Goal: Task Accomplishment & Management: Complete application form

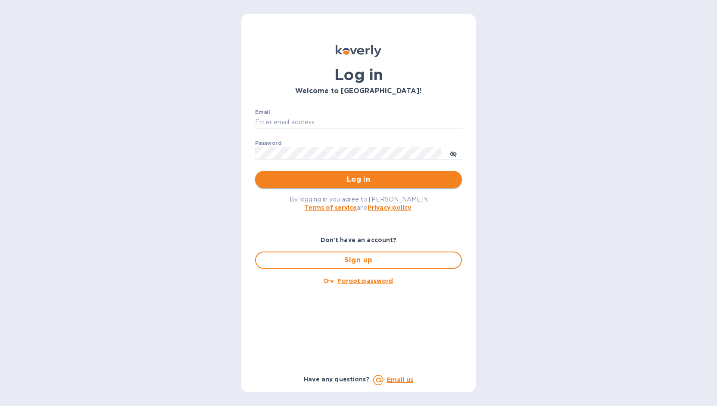
type input "markhogan@dryfarmwines.com"
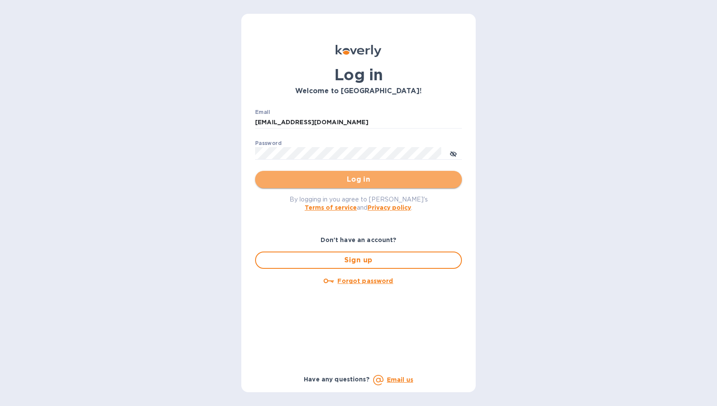
click at [350, 181] on span "Log in" at bounding box center [358, 179] width 193 height 10
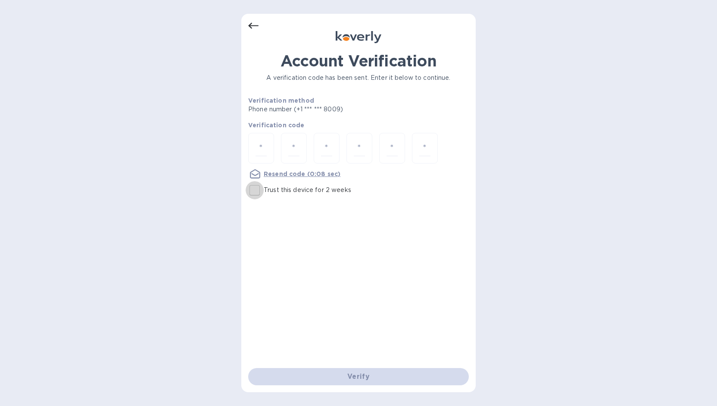
click at [254, 194] on input "Trust this device for 2 weeks" at bounding box center [255, 190] width 18 height 18
checkbox input "true"
click at [269, 142] on div at bounding box center [261, 148] width 26 height 31
type input "4"
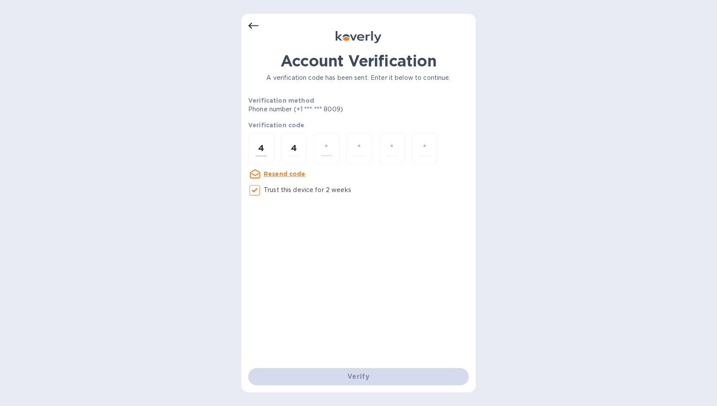
type input "4"
type input "9"
type input "6"
type input "1"
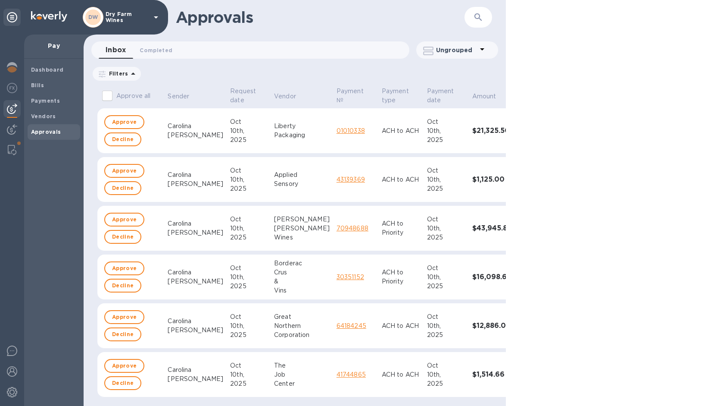
click at [104, 98] on input "Approve all" at bounding box center [107, 96] width 18 height 18
checkbox input "true"
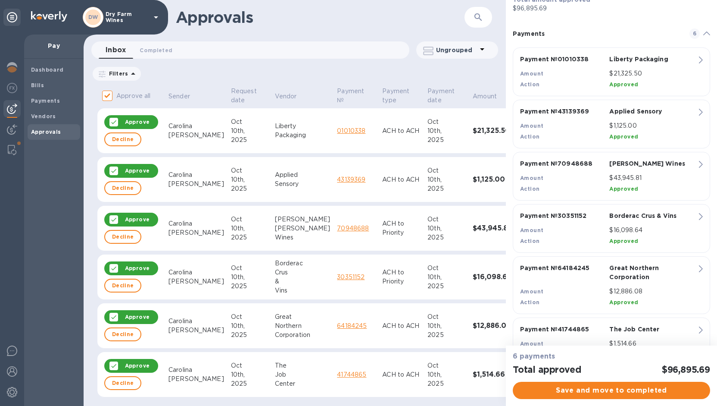
scroll to position [85, 0]
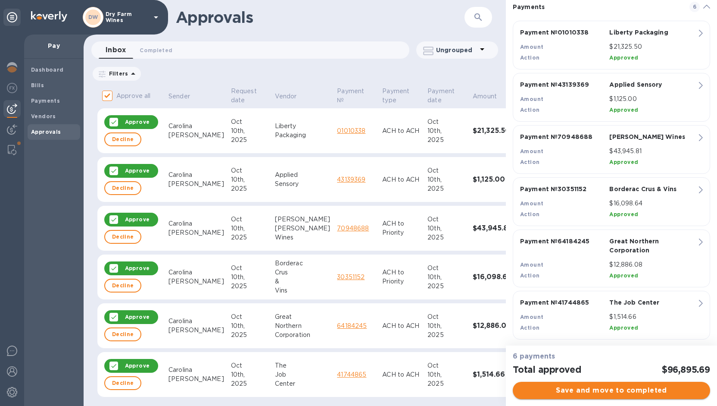
click at [542, 383] on button "Save and move to completed" at bounding box center [611, 389] width 197 height 17
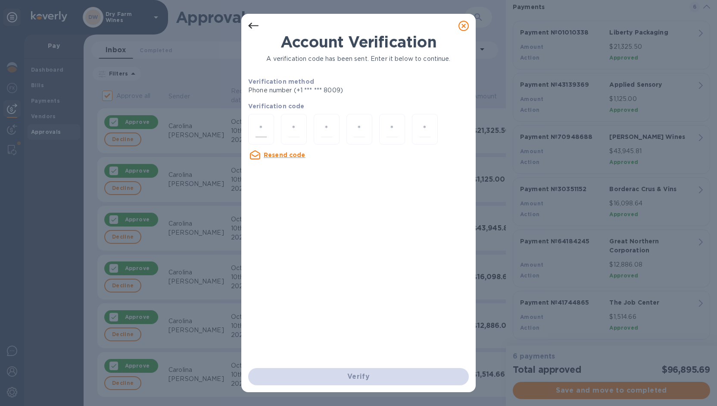
click at [252, 130] on div at bounding box center [261, 129] width 26 height 31
type input "2"
type input "8"
type input "9"
type input "7"
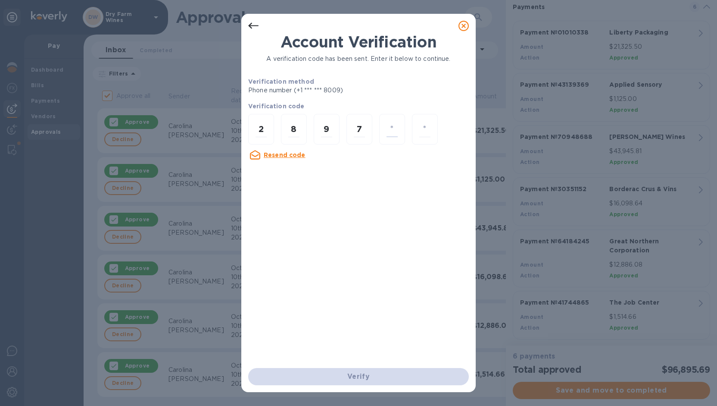
type input "5"
type input "0"
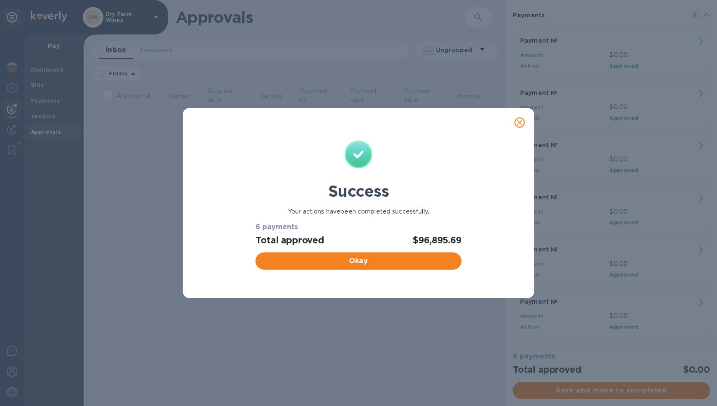
checkbox input "false"
click at [313, 264] on span "Okay" at bounding box center [358, 261] width 192 height 10
